Goal: Use online tool/utility: Utilize a website feature to perform a specific function

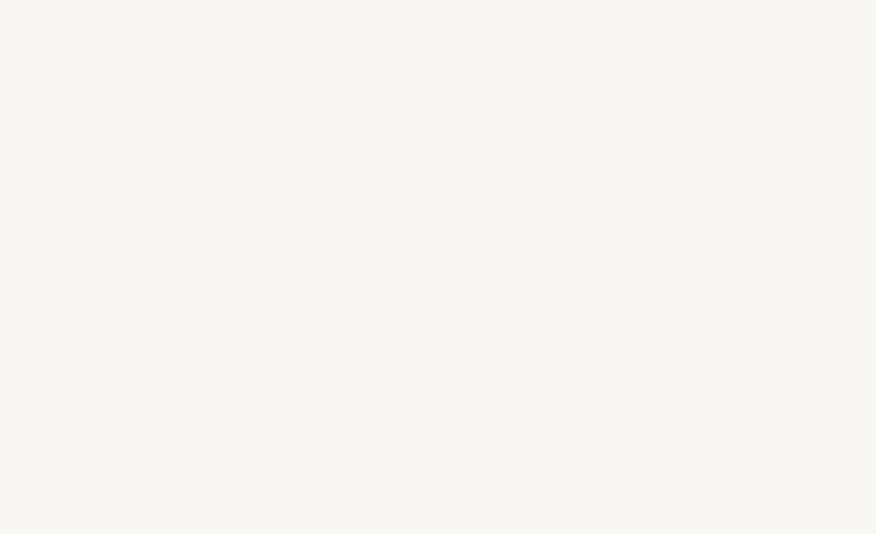
select select "FR"
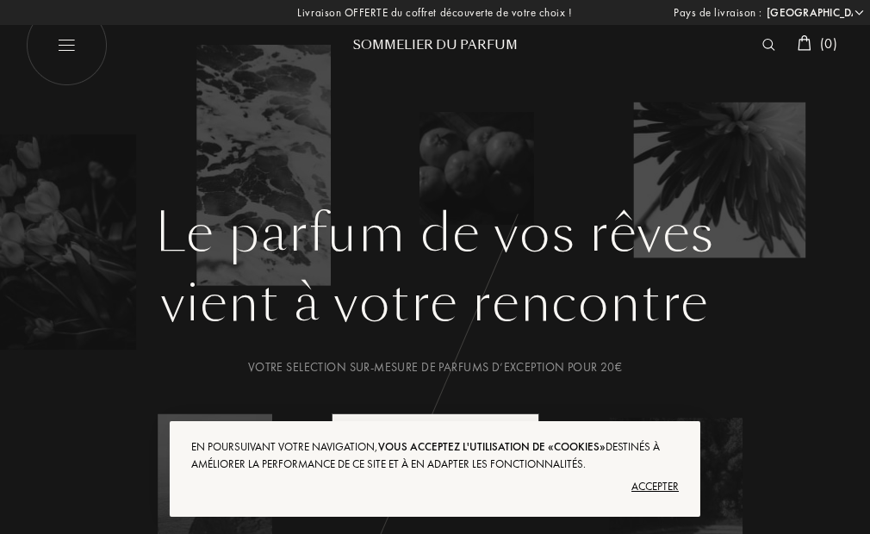
click at [657, 481] on div "Accepter" at bounding box center [435, 487] width 488 height 28
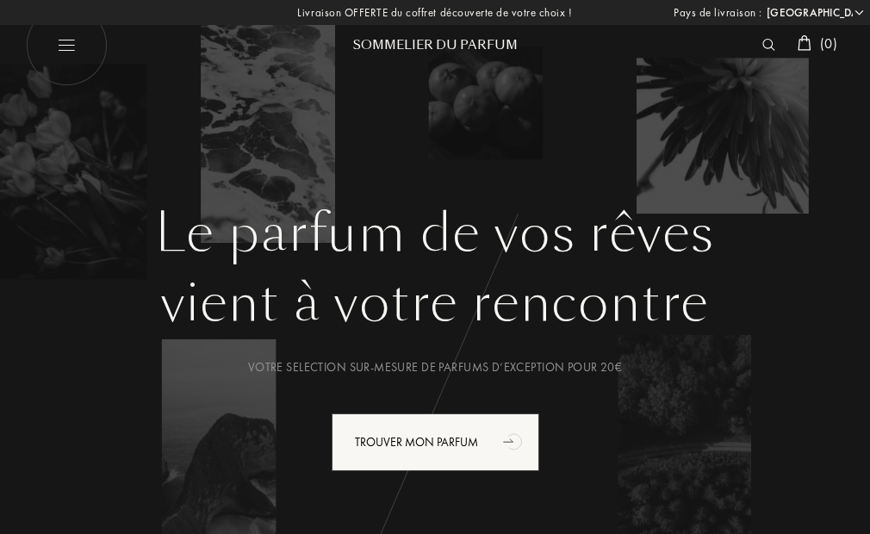
click at [765, 44] on img at bounding box center [769, 45] width 13 height 12
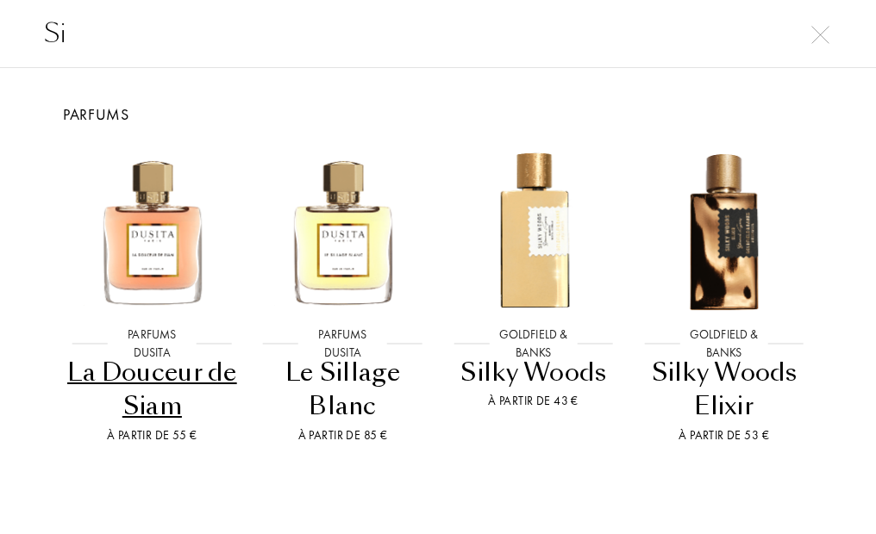
type input "Si"
click at [818, 36] on img at bounding box center [820, 35] width 18 height 18
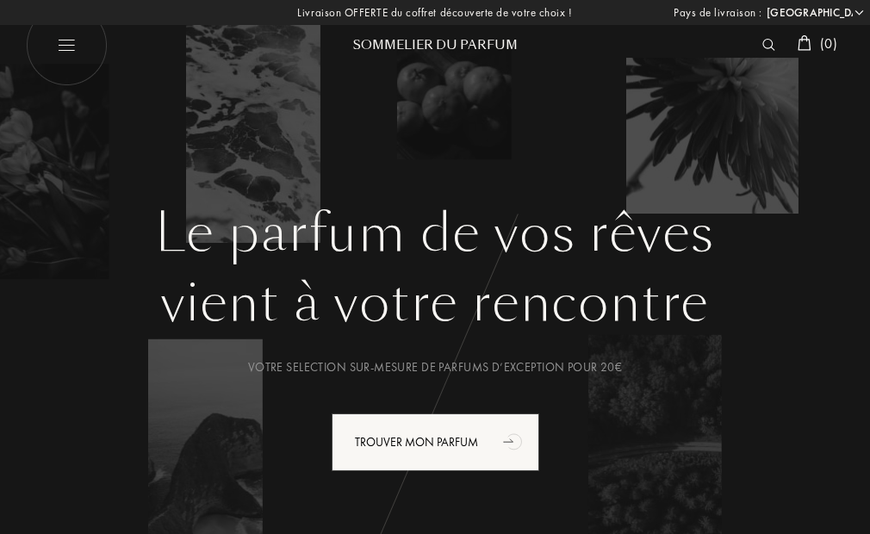
click at [428, 40] on div "Sommelier du Parfum" at bounding box center [435, 45] width 207 height 18
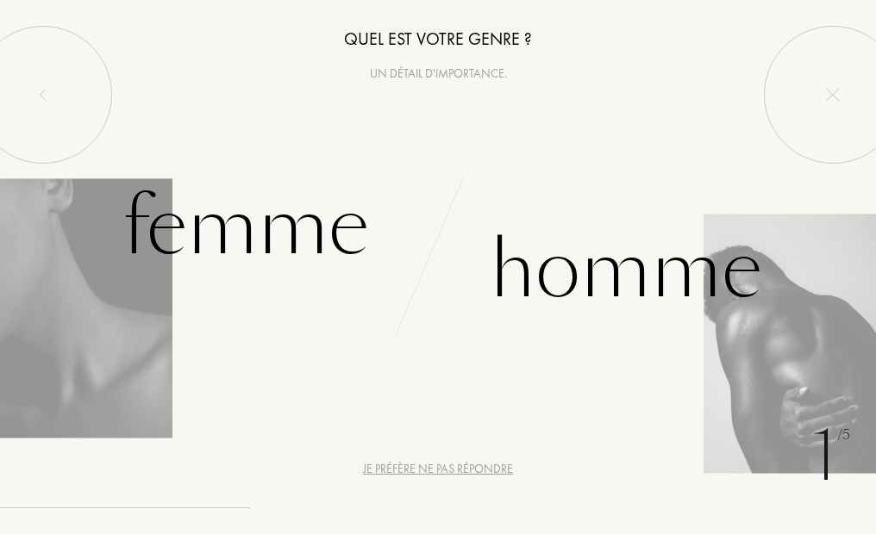
click at [400, 72] on div "Un détail d'importance." at bounding box center [438, 74] width 876 height 18
click at [379, 34] on div "Quel est votre genre ?" at bounding box center [438, 39] width 876 height 26
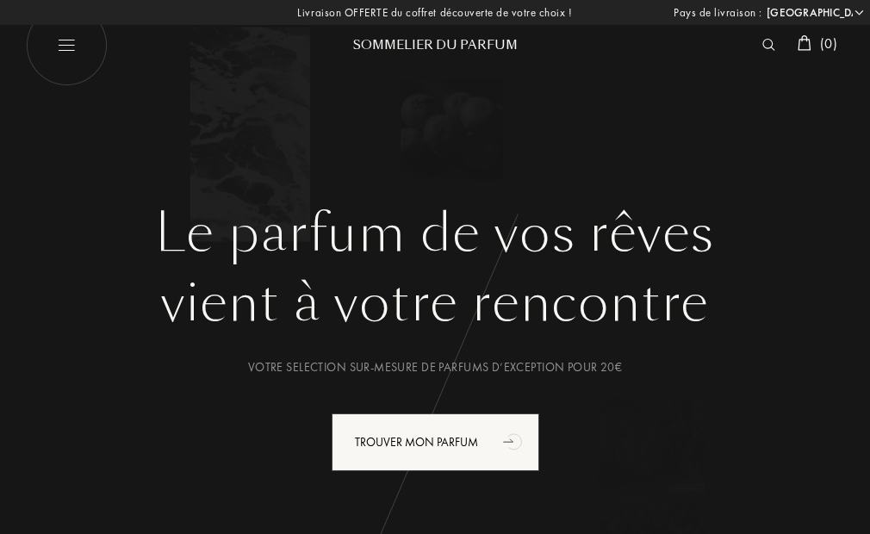
select select "FR"
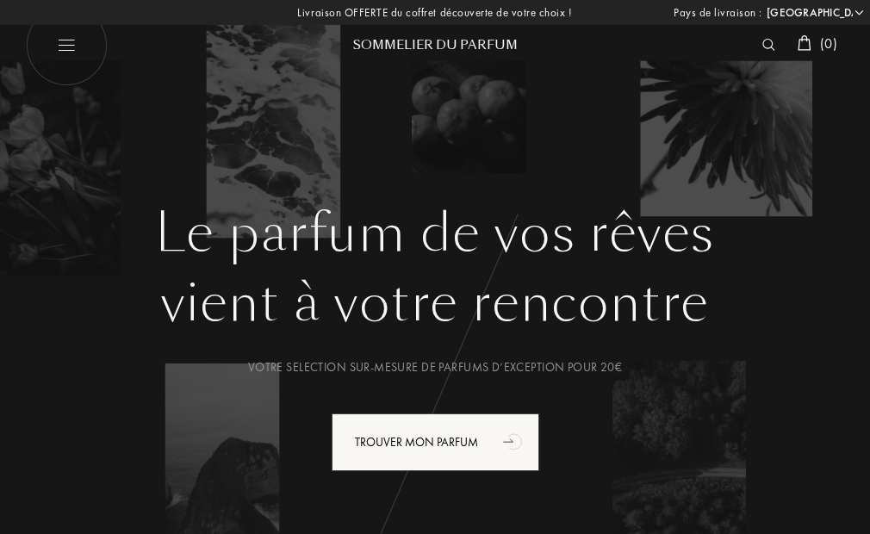
click at [765, 41] on img at bounding box center [769, 45] width 13 height 12
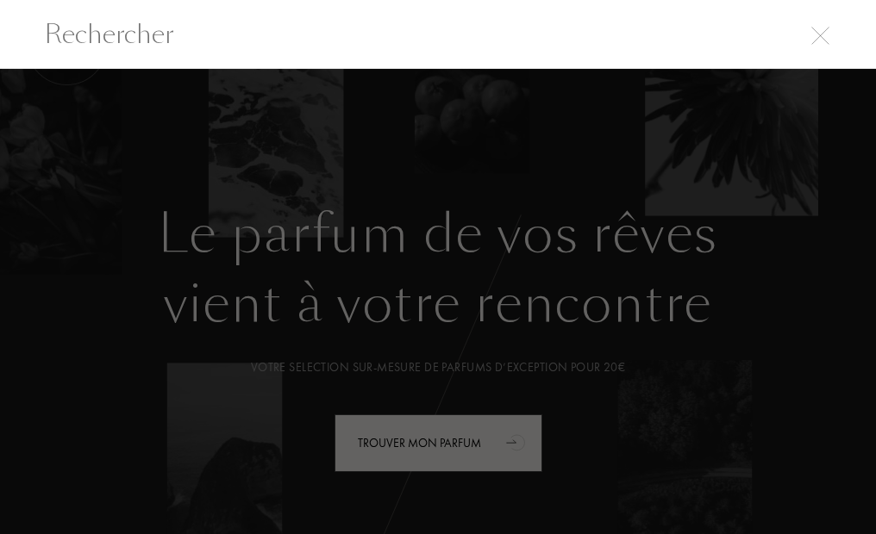
scroll to position [1, 0]
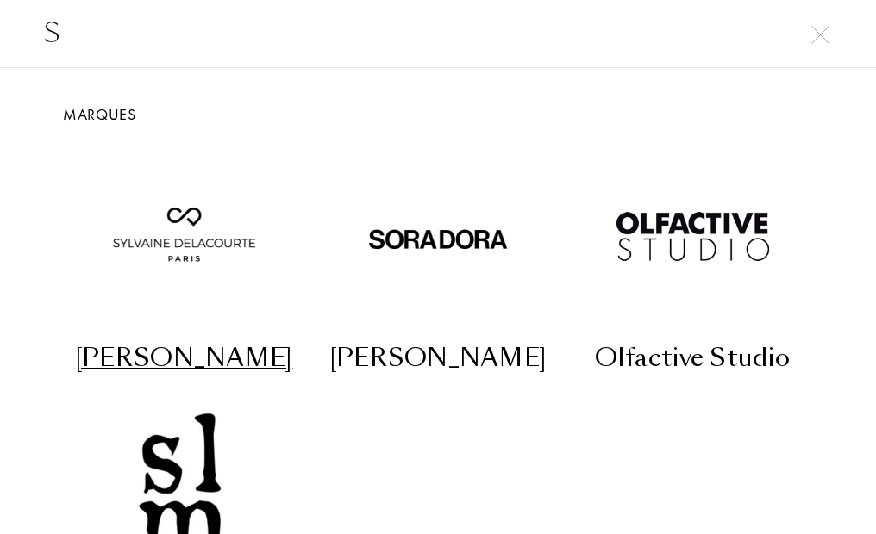
type input "Si"
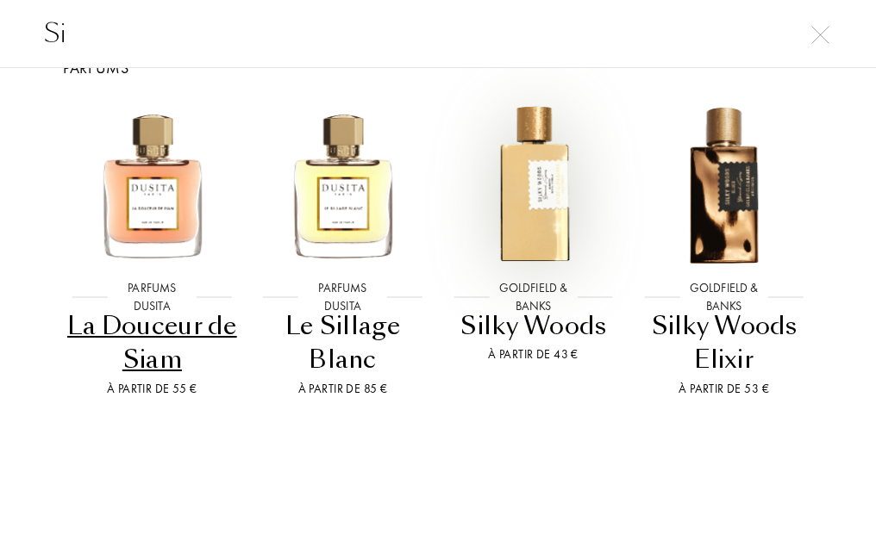
scroll to position [57, 0]
